Goal: Task Accomplishment & Management: Use online tool/utility

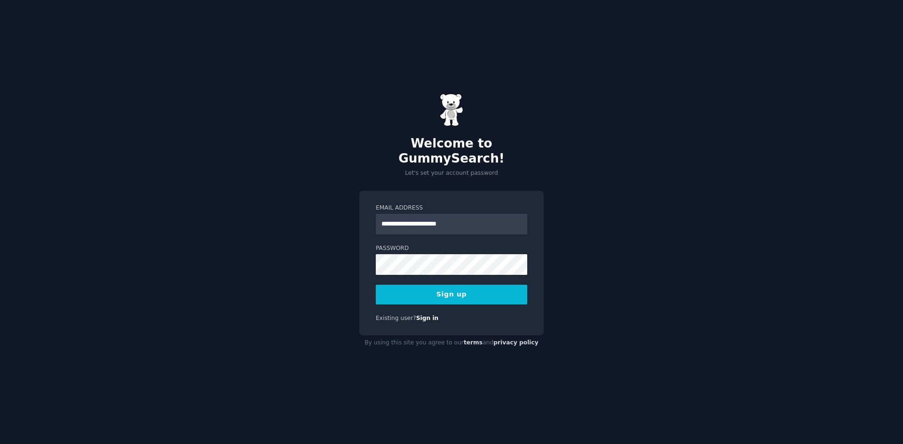
type input "**********"
click at [446, 287] on button "Sign up" at bounding box center [451, 295] width 151 height 20
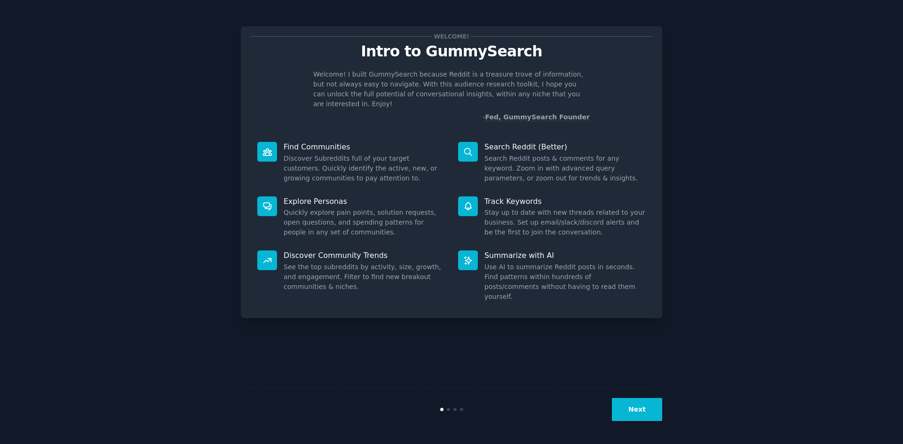
click at [471, 147] on icon at bounding box center [468, 152] width 10 height 10
click at [646, 408] on button "Next" at bounding box center [637, 409] width 50 height 23
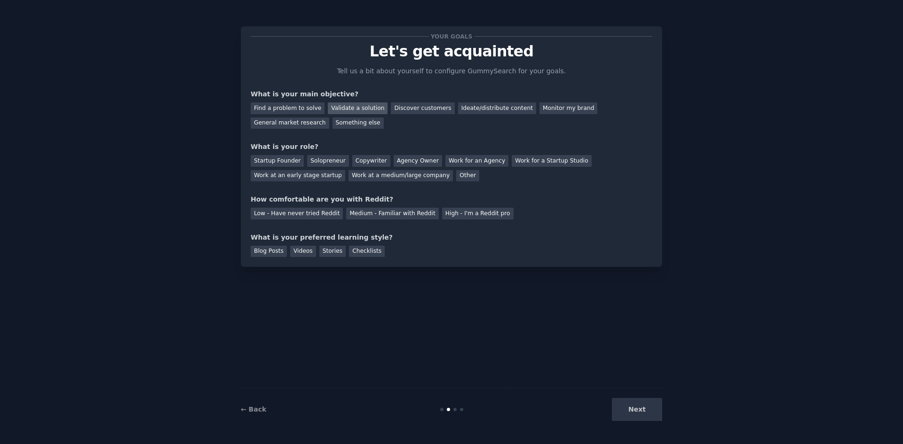
click at [348, 109] on div "Validate a solution" at bounding box center [358, 109] width 60 height 12
click at [409, 109] on div "Discover customers" at bounding box center [422, 109] width 63 height 12
click at [338, 111] on div "Validate a solution" at bounding box center [358, 109] width 60 height 12
click at [275, 160] on div "Startup Founder" at bounding box center [277, 161] width 53 height 12
click at [395, 214] on div "Medium - Familiar with Reddit" at bounding box center [392, 214] width 92 height 12
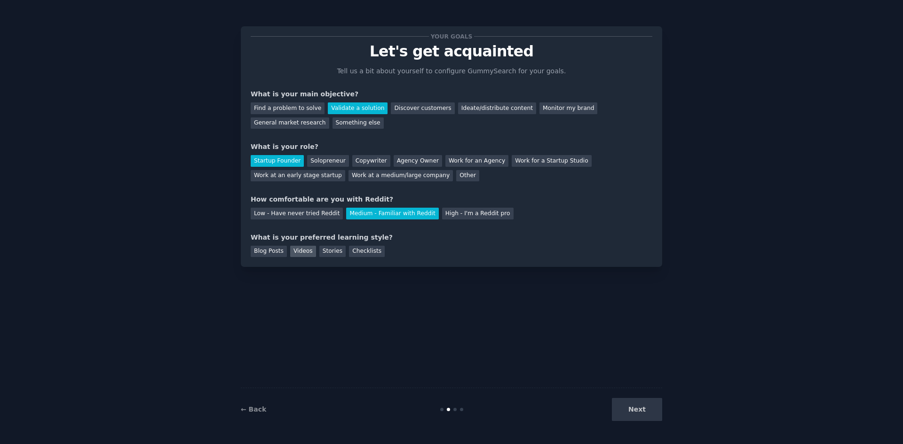
click at [299, 249] on div "Videos" at bounding box center [303, 252] width 26 height 12
click at [636, 412] on button "Next" at bounding box center [637, 409] width 50 height 23
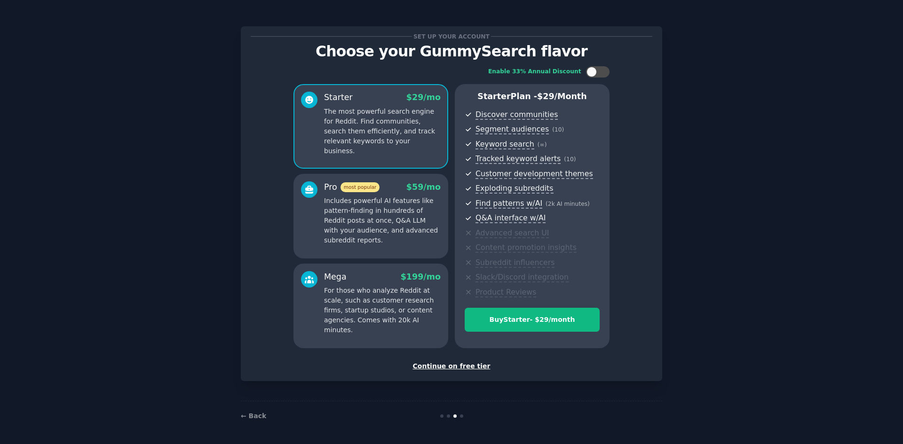
click at [454, 367] on div "Continue on free tier" at bounding box center [452, 367] width 402 height 10
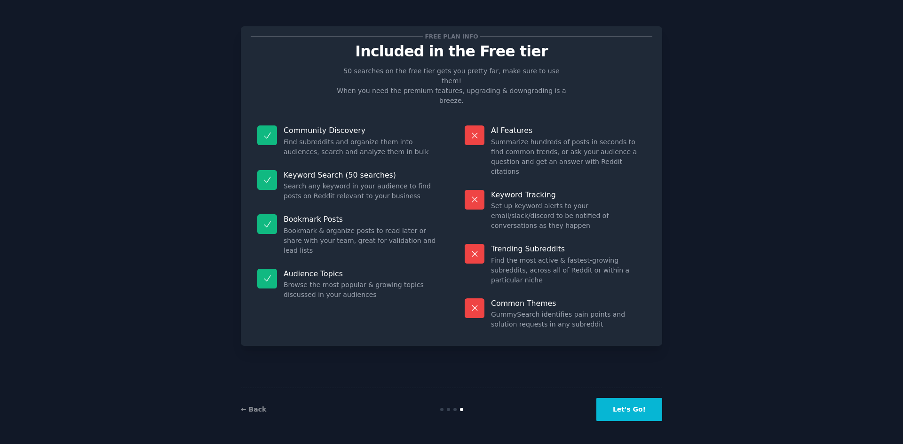
click at [638, 410] on button "Let's Go!" at bounding box center [629, 409] width 66 height 23
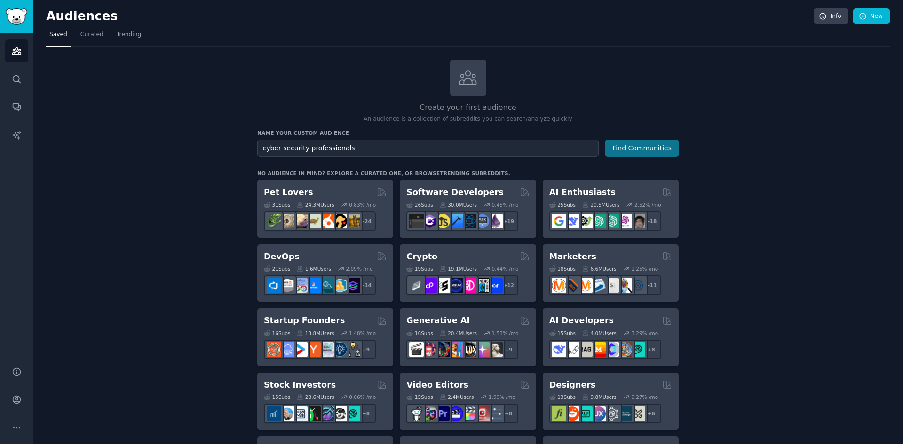
type input "cyber security professionals"
click at [657, 148] on button "Find Communities" at bounding box center [641, 148] width 73 height 17
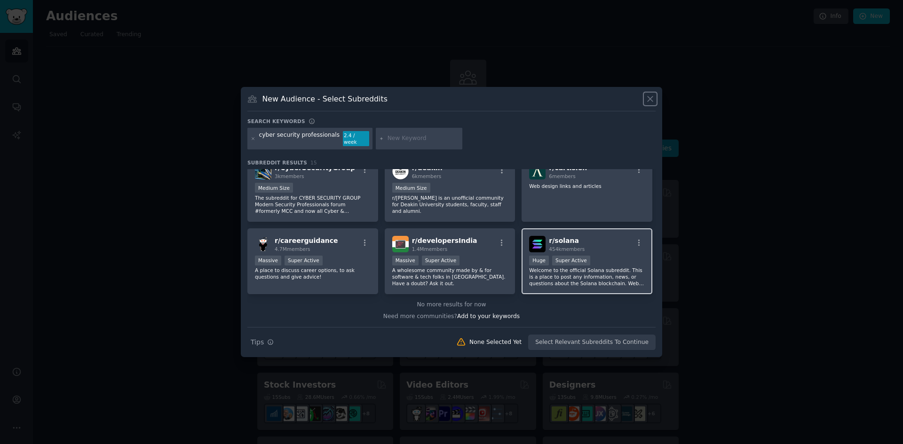
scroll to position [137, 0]
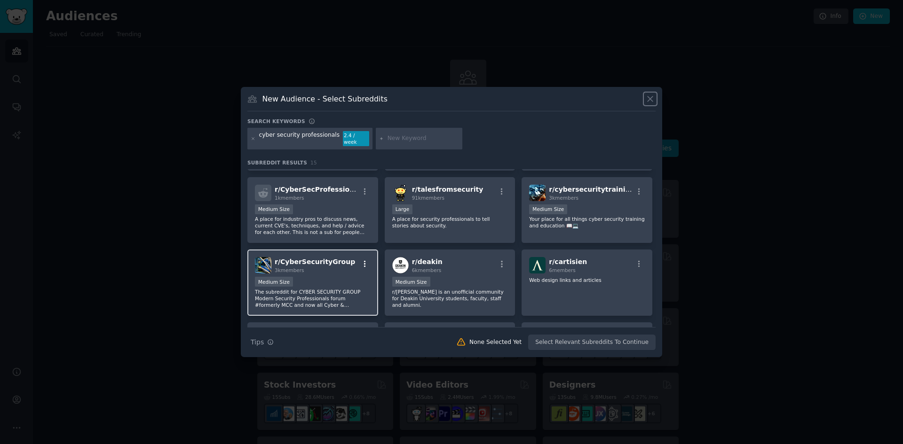
click at [367, 261] on icon "button" at bounding box center [365, 264] width 8 height 8
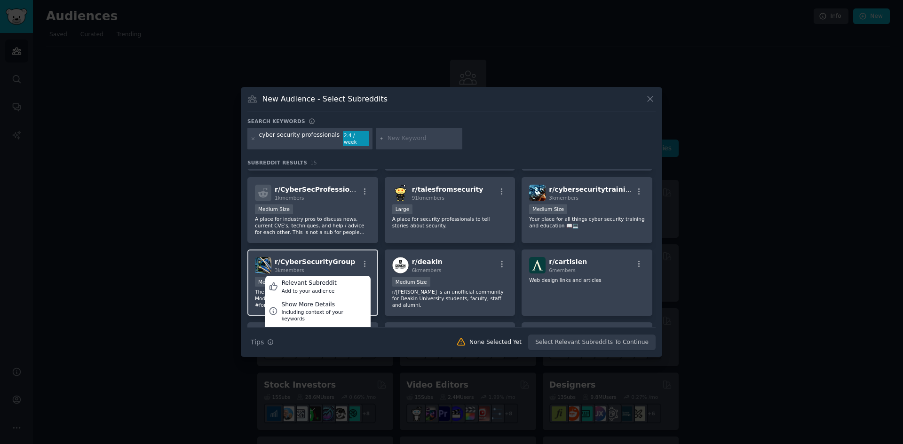
click at [300, 261] on span "r/ CyberSecurityGroup" at bounding box center [315, 262] width 80 height 8
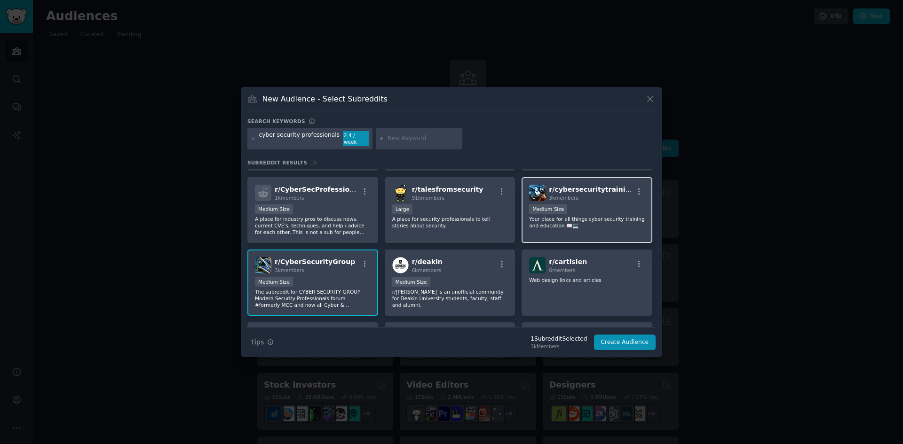
click at [580, 212] on div "Medium Size" at bounding box center [587, 211] width 116 height 12
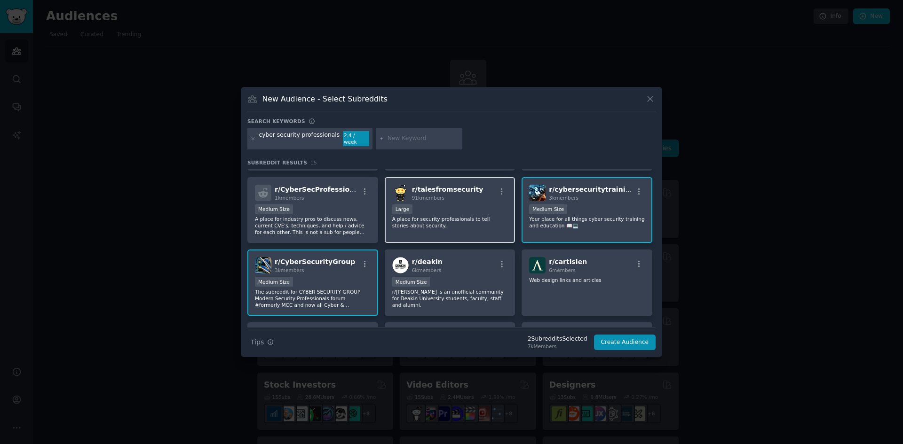
click at [450, 221] on p "A place for security professionals to tell stories about security." at bounding box center [450, 222] width 116 height 13
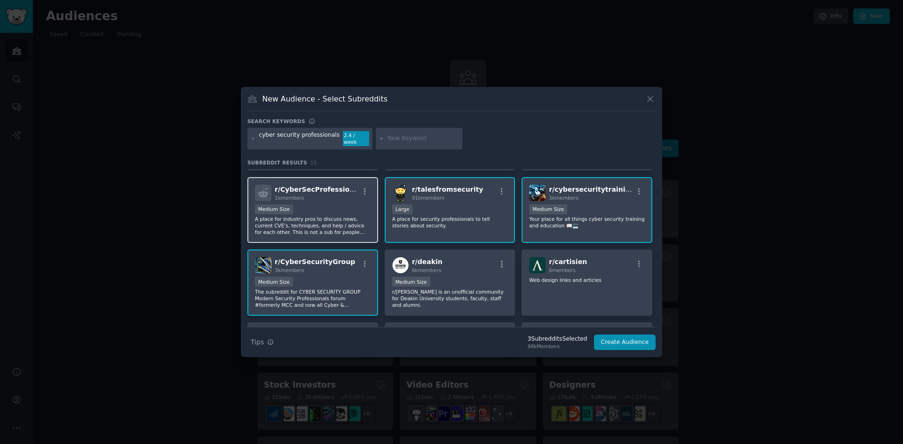
click at [346, 222] on p "A place for industry pros to discuss news, current CVE's, techniques, and help …" at bounding box center [313, 226] width 116 height 20
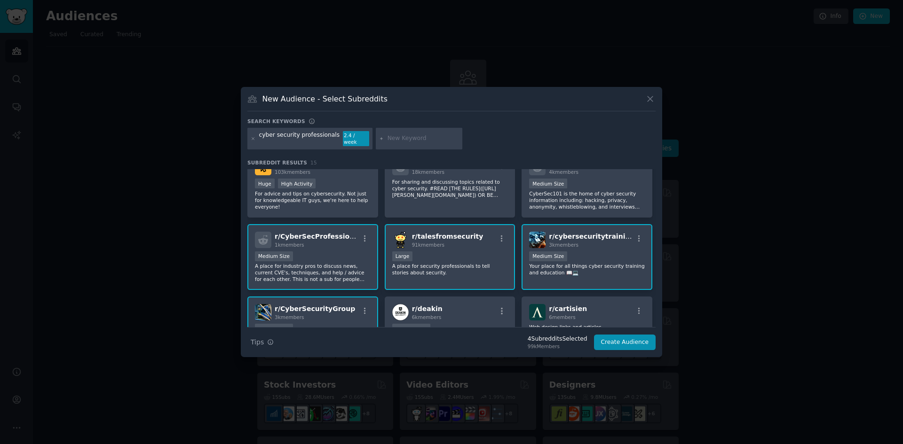
scroll to position [43, 0]
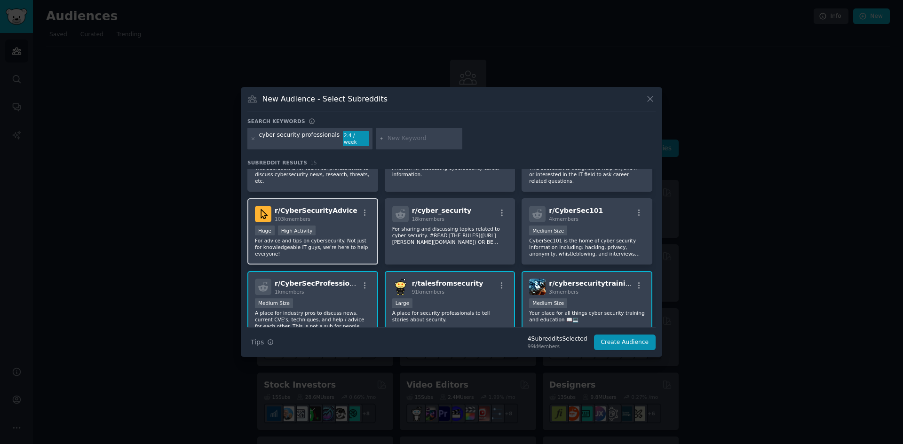
click at [345, 226] on div "Huge High Activity" at bounding box center [313, 232] width 116 height 12
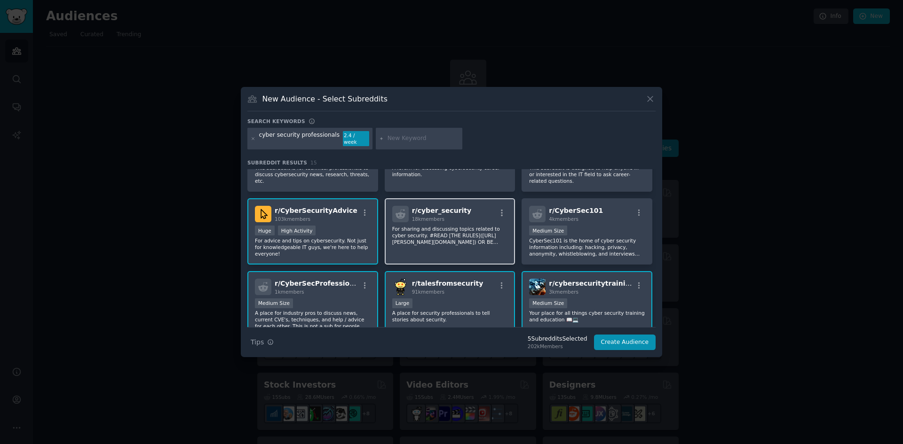
click at [448, 226] on p "For sharing and discussing topics related to cyber security. #READ [THE RULES](…" at bounding box center [450, 236] width 116 height 20
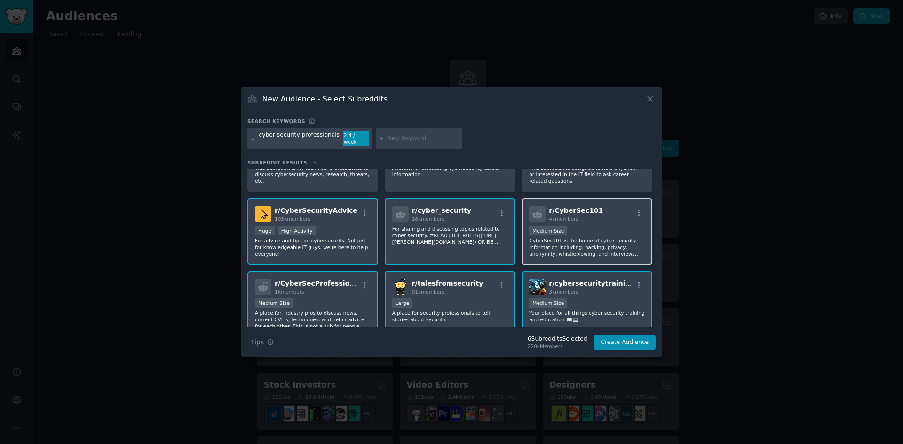
click at [572, 227] on div "1000 - 10,000 members Medium Size" at bounding box center [587, 232] width 116 height 12
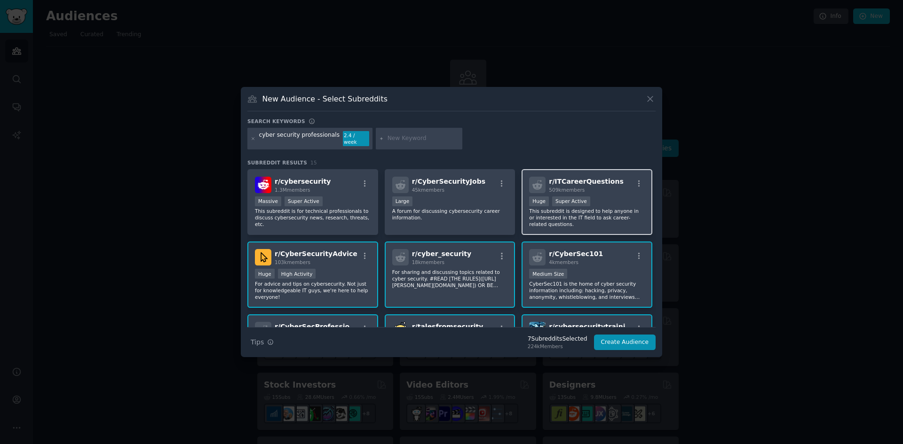
click at [587, 209] on p "This subreddit is designed to help anyone in or interested in the IT field to a…" at bounding box center [587, 218] width 116 height 20
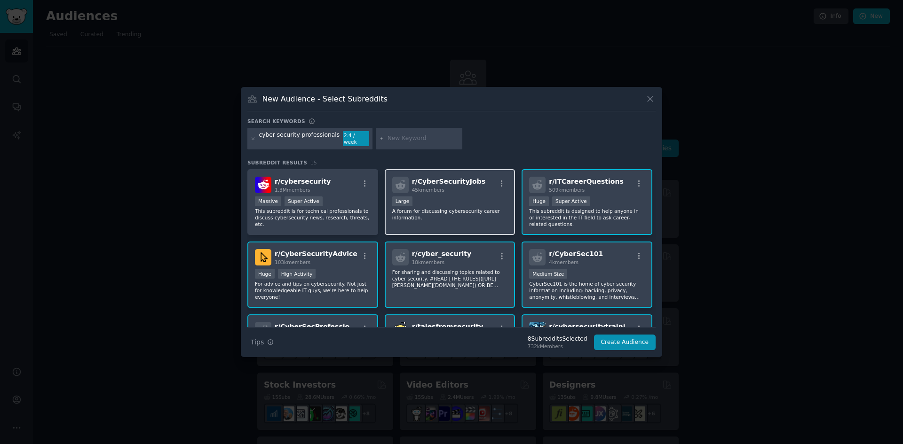
click at [457, 214] on p "A forum for discussing cybersecurity career information." at bounding box center [450, 214] width 116 height 13
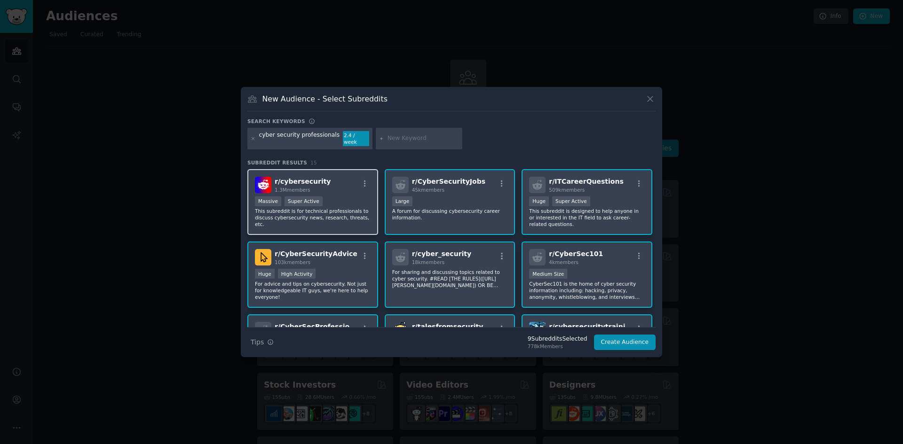
click at [322, 214] on p "This subreddit is for technical professionals to discuss cybersecurity news, re…" at bounding box center [313, 218] width 116 height 20
click at [588, 213] on p "This subreddit is designed to help anyone in or interested in the IT field to a…" at bounding box center [587, 218] width 116 height 20
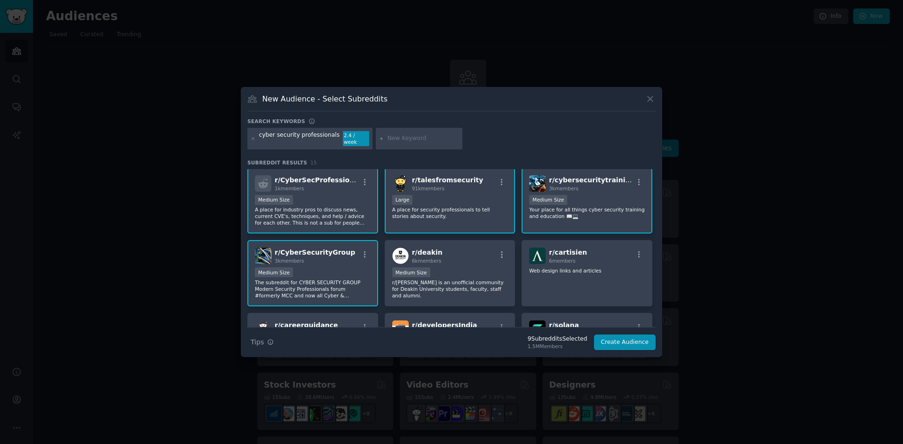
scroll to position [231, 0]
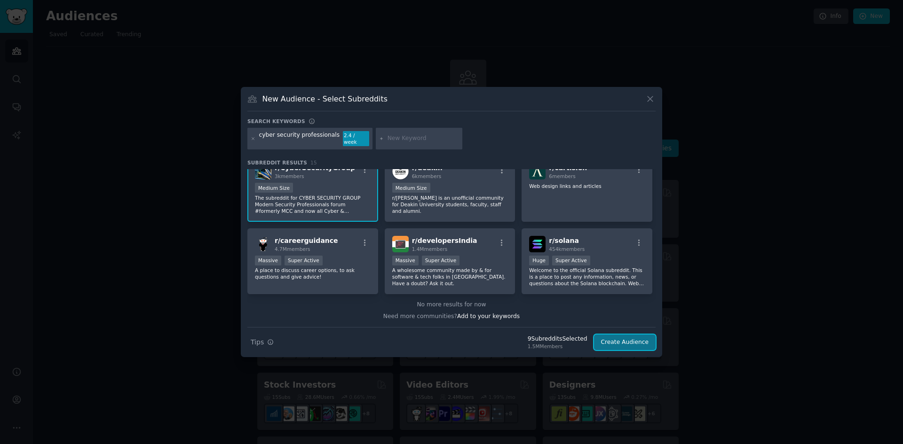
click at [631, 342] on button "Create Audience" at bounding box center [625, 343] width 62 height 16
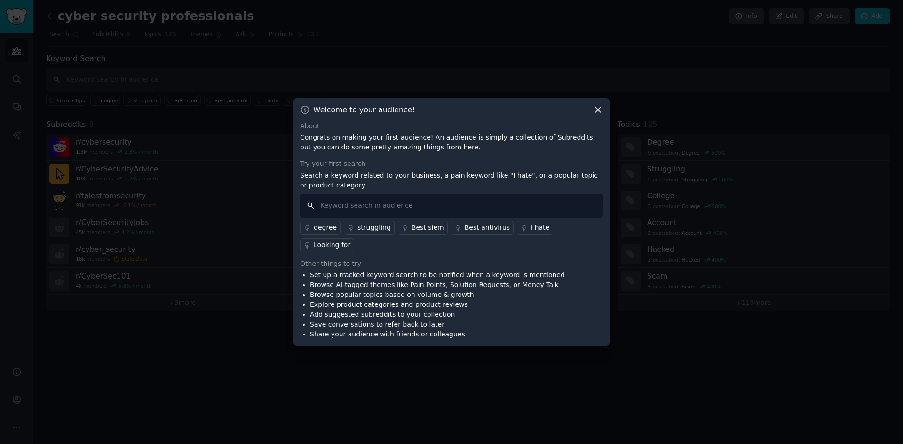
click at [419, 217] on input "text" at bounding box center [451, 206] width 303 height 24
type input "soft skills"
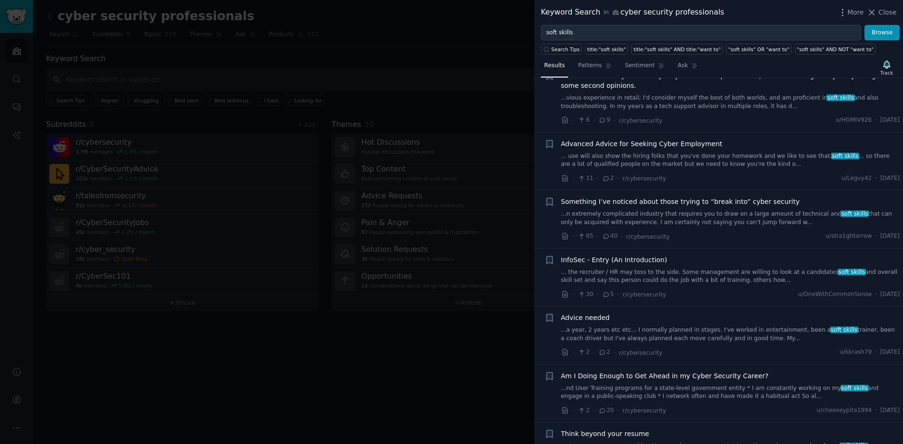
scroll to position [3480, 0]
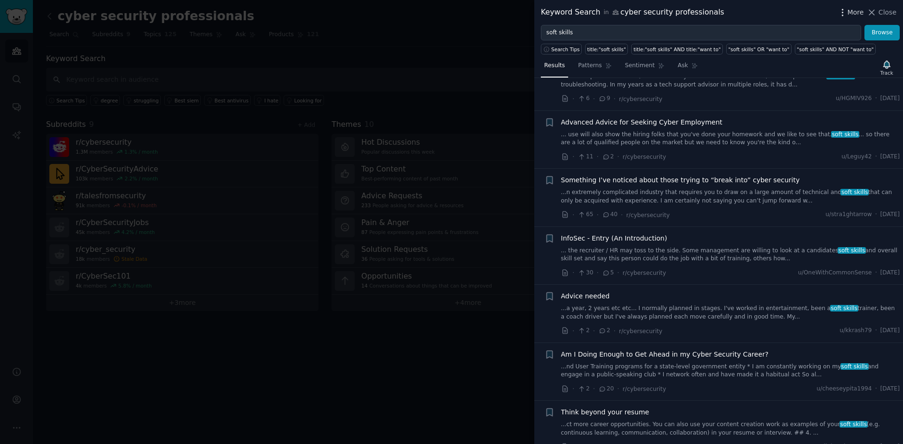
click at [856, 13] on span "More" at bounding box center [855, 13] width 16 height 10
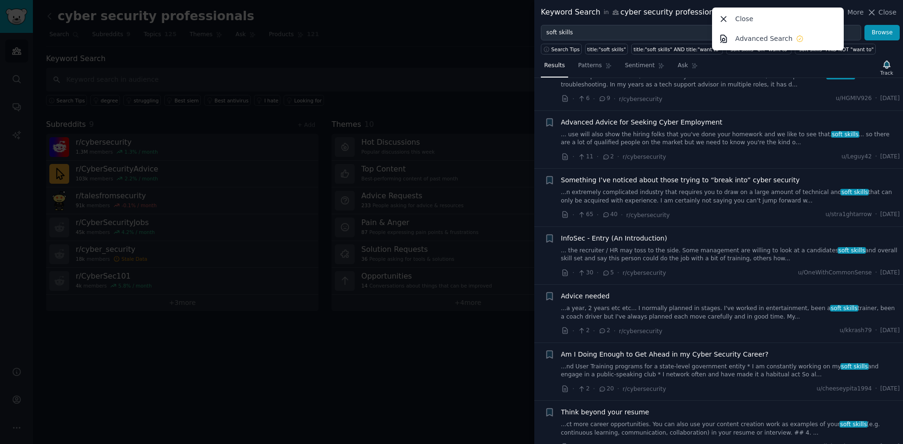
click at [510, 34] on div at bounding box center [451, 222] width 903 height 444
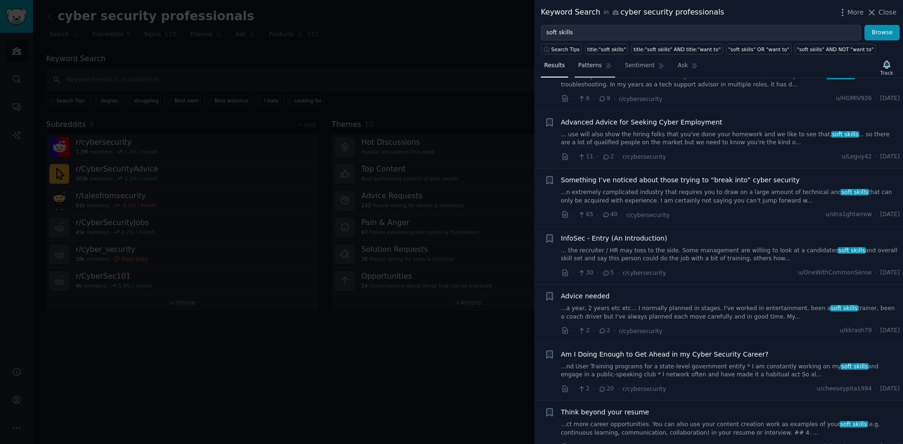
click at [579, 67] on span "Patterns" at bounding box center [590, 66] width 24 height 8
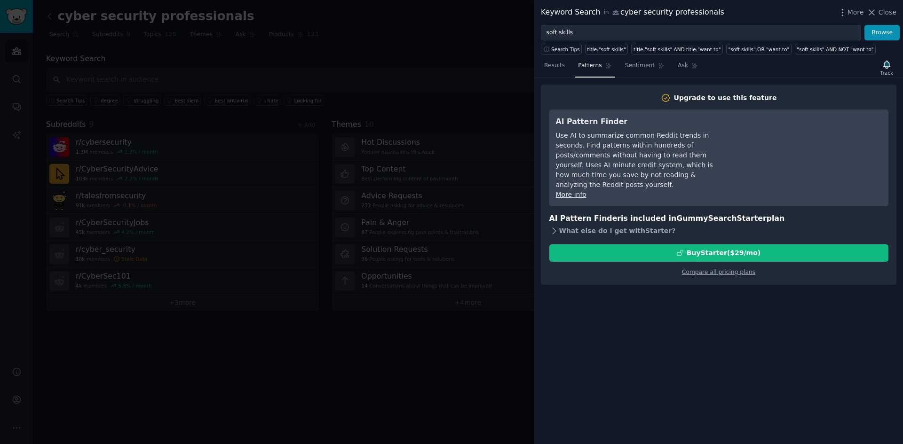
click at [553, 226] on icon at bounding box center [554, 231] width 10 height 10
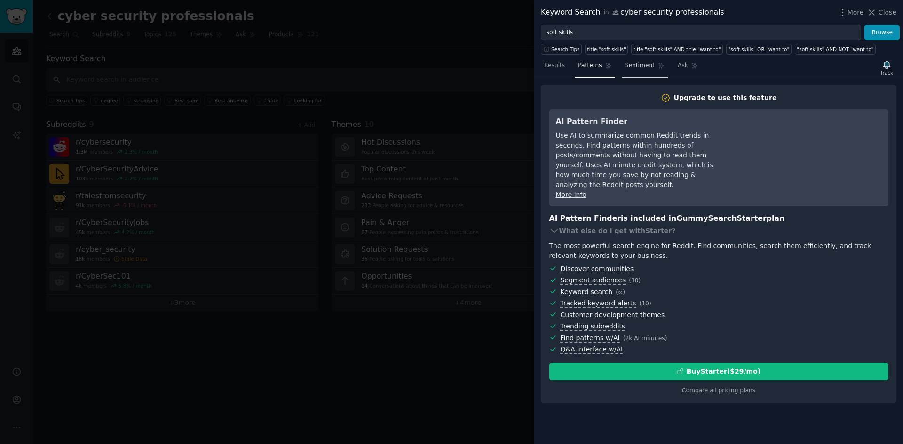
click at [633, 66] on span "Sentiment" at bounding box center [640, 66] width 30 height 8
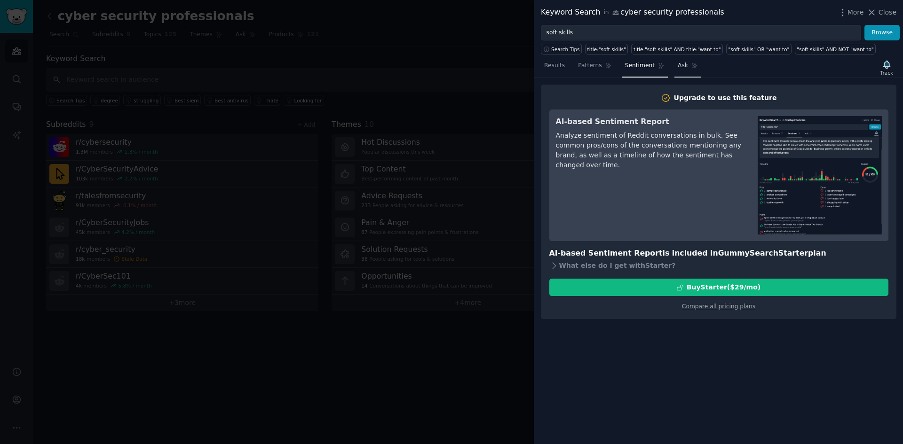
click at [678, 68] on span "Ask" at bounding box center [683, 66] width 10 height 8
